Goal: Book appointment/travel/reservation

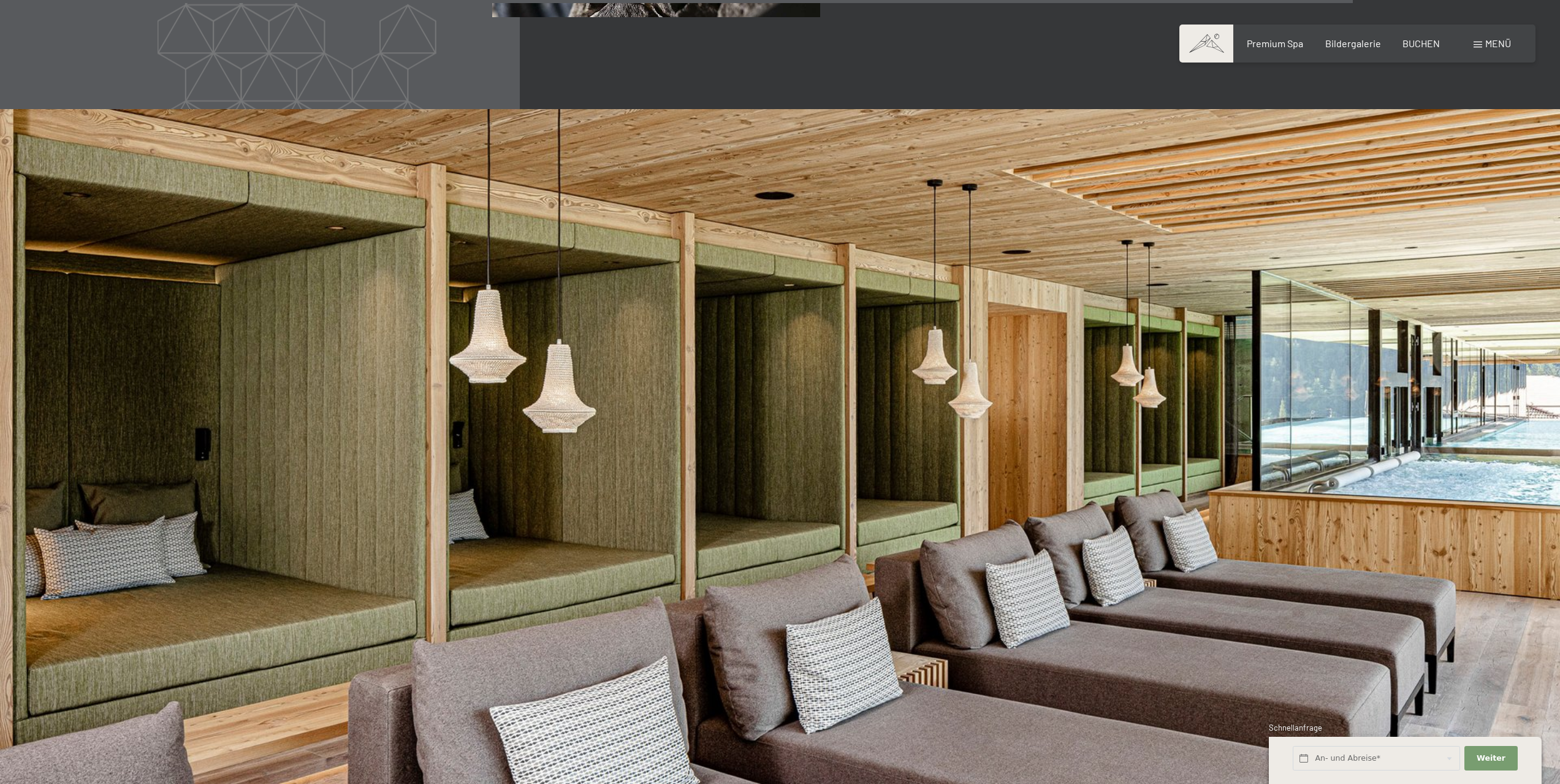
scroll to position [7724, 0]
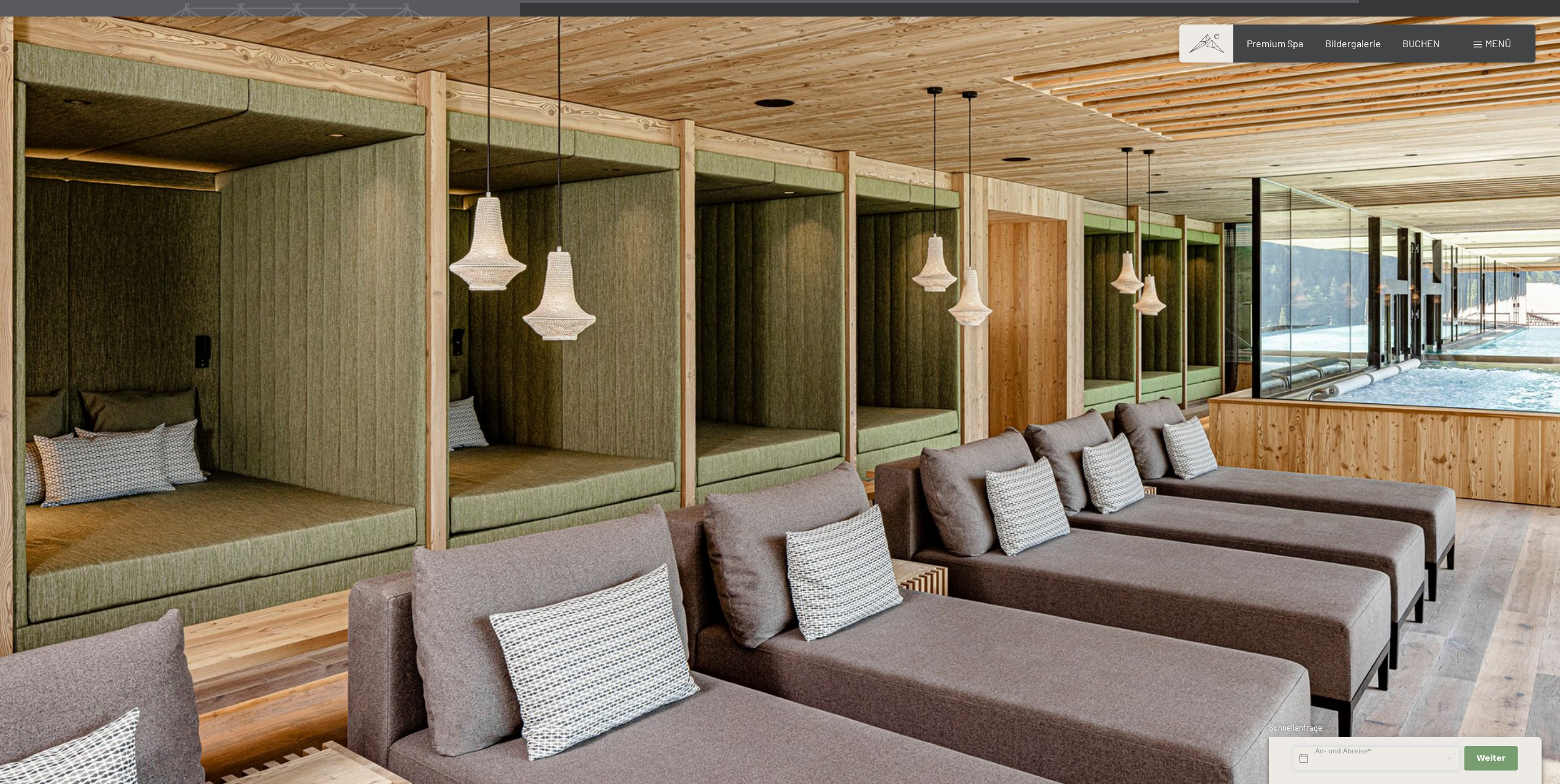
click at [1363, 754] on input "text" at bounding box center [1376, 758] width 167 height 25
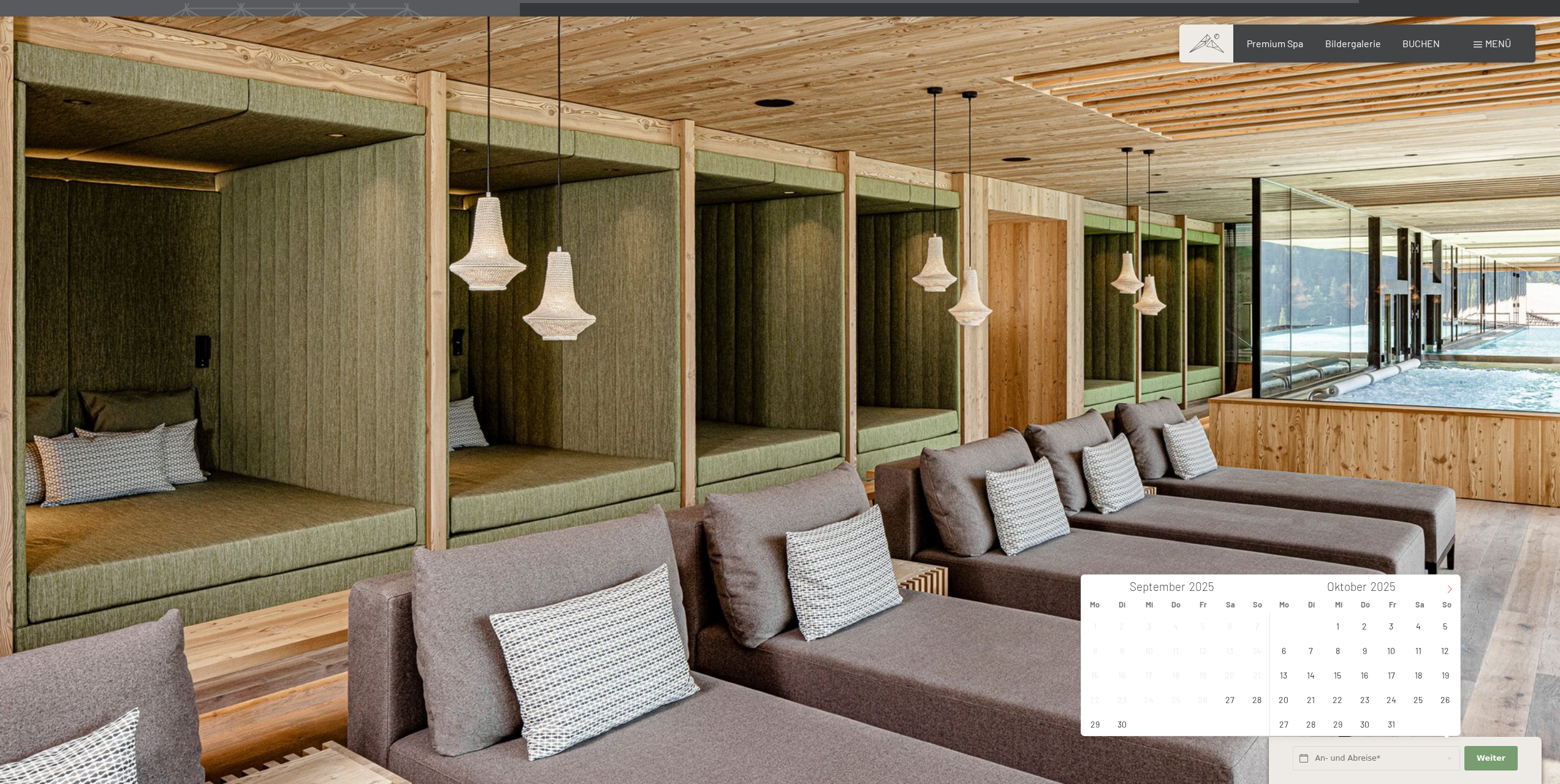
click at [1451, 590] on icon at bounding box center [1449, 588] width 8 height 8
click at [1449, 589] on icon at bounding box center [1449, 588] width 8 height 8
click at [1448, 589] on icon at bounding box center [1449, 588] width 8 height 8
type input "2026"
click at [1448, 589] on icon at bounding box center [1449, 588] width 8 height 8
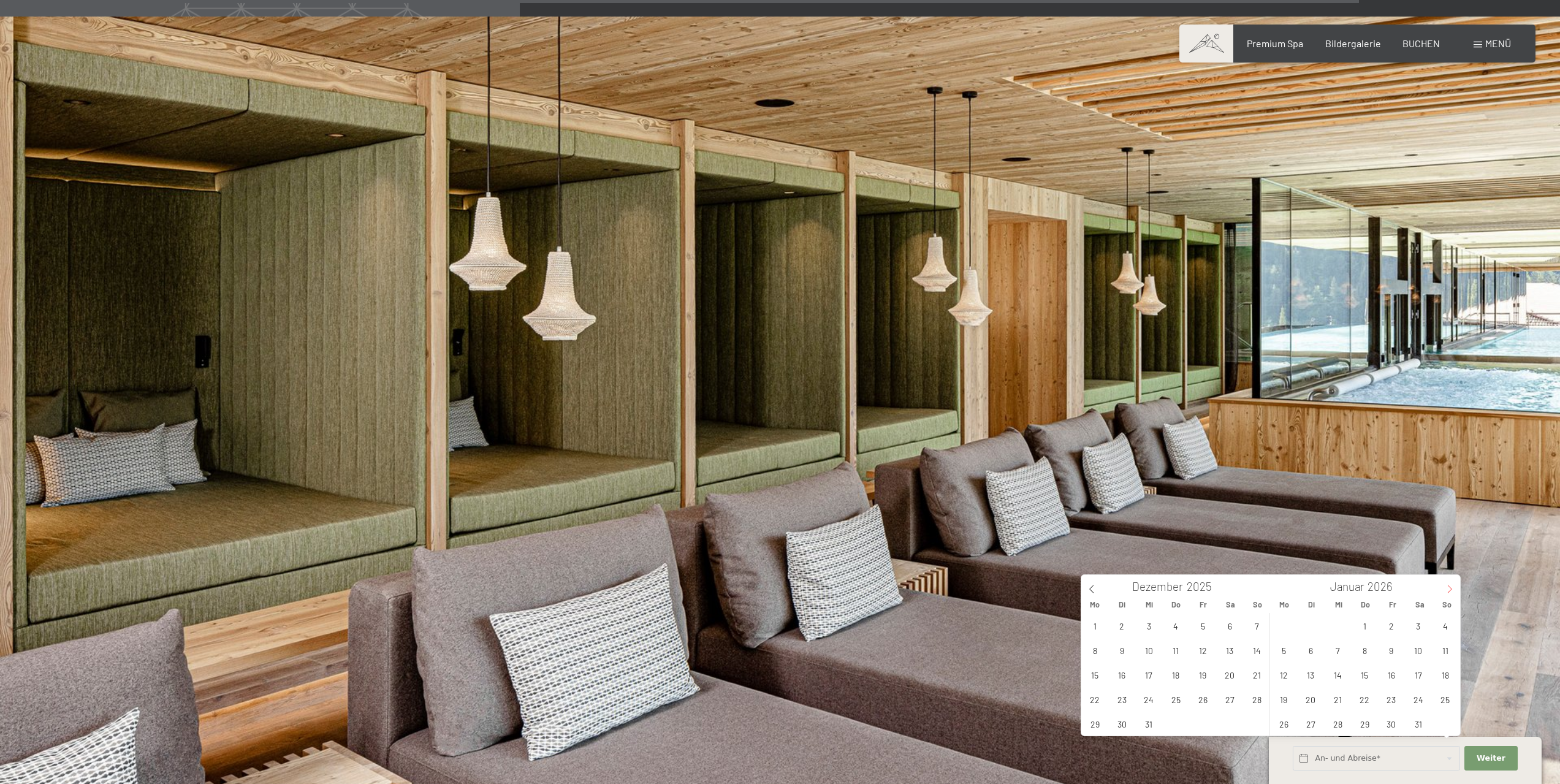
type input "2026"
click at [1448, 589] on icon at bounding box center [1449, 588] width 8 height 8
click at [1203, 676] on span "13" at bounding box center [1203, 675] width 24 height 24
click at [1262, 678] on span "15" at bounding box center [1257, 675] width 24 height 24
type input "[DATE] - [DATE]"
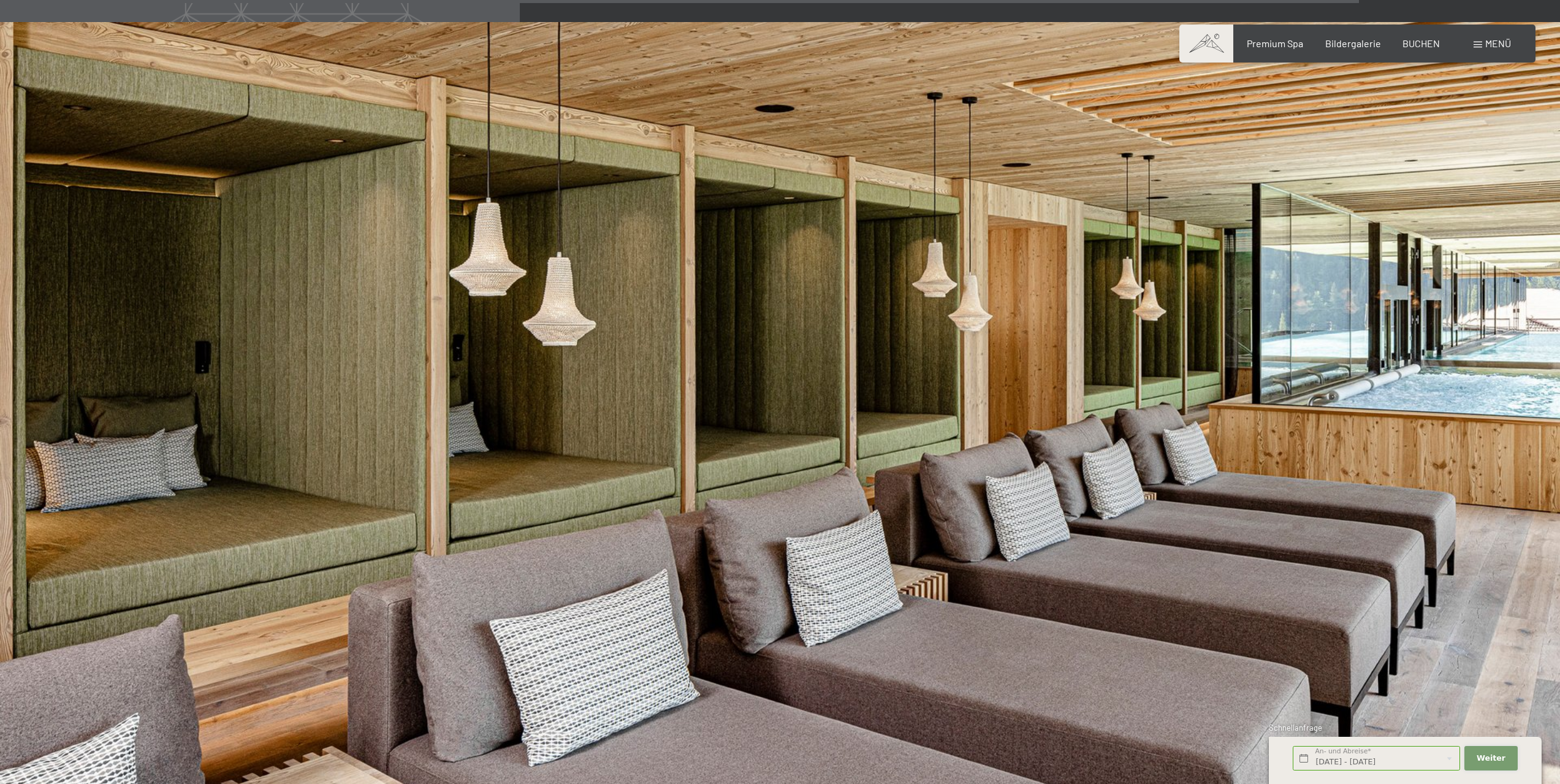
click at [1491, 753] on button "Weiter Adressfelder ausblenden" at bounding box center [1491, 758] width 53 height 25
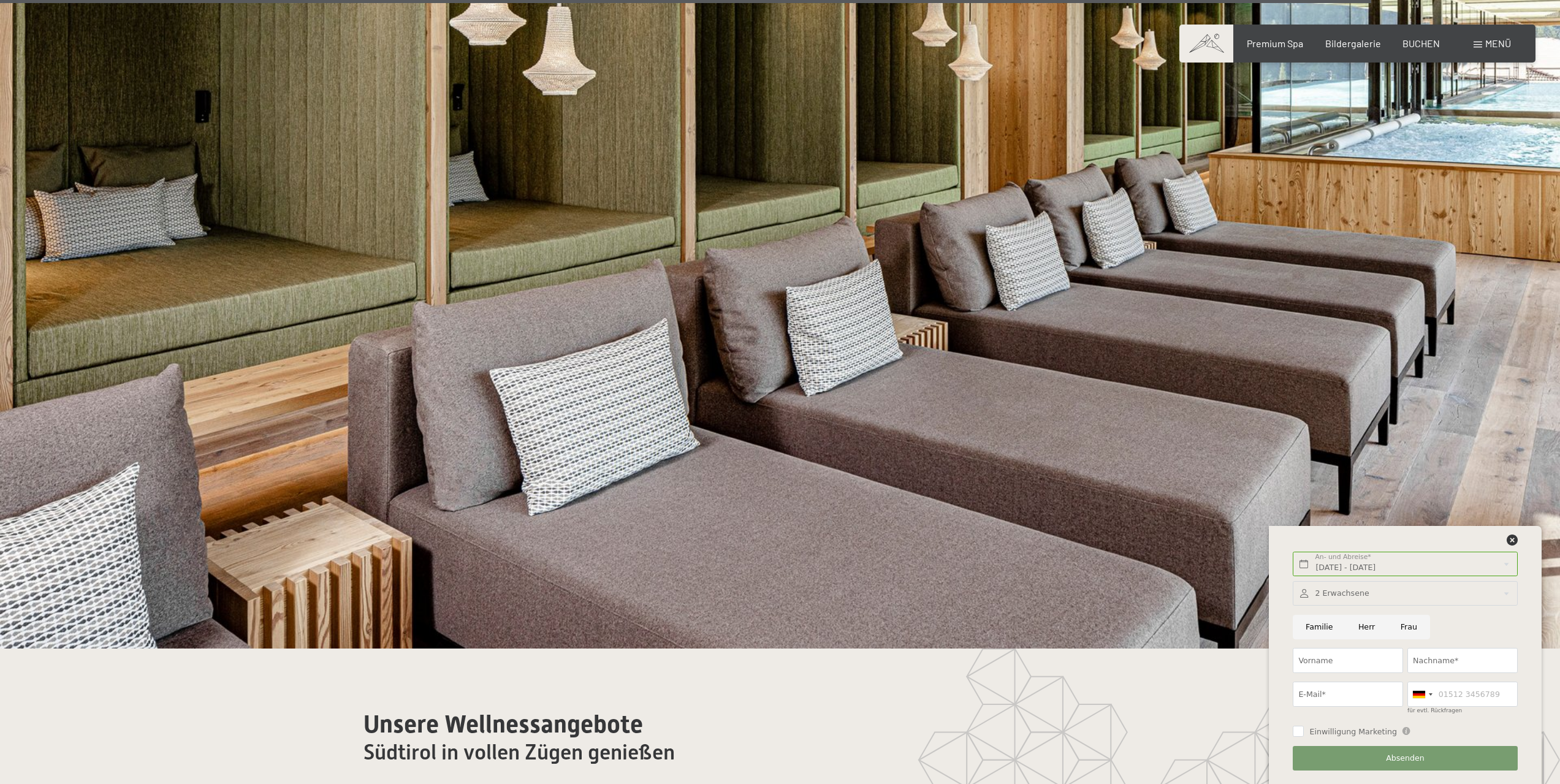
scroll to position [8030, 0]
